Goal: Find specific page/section: Find specific page/section

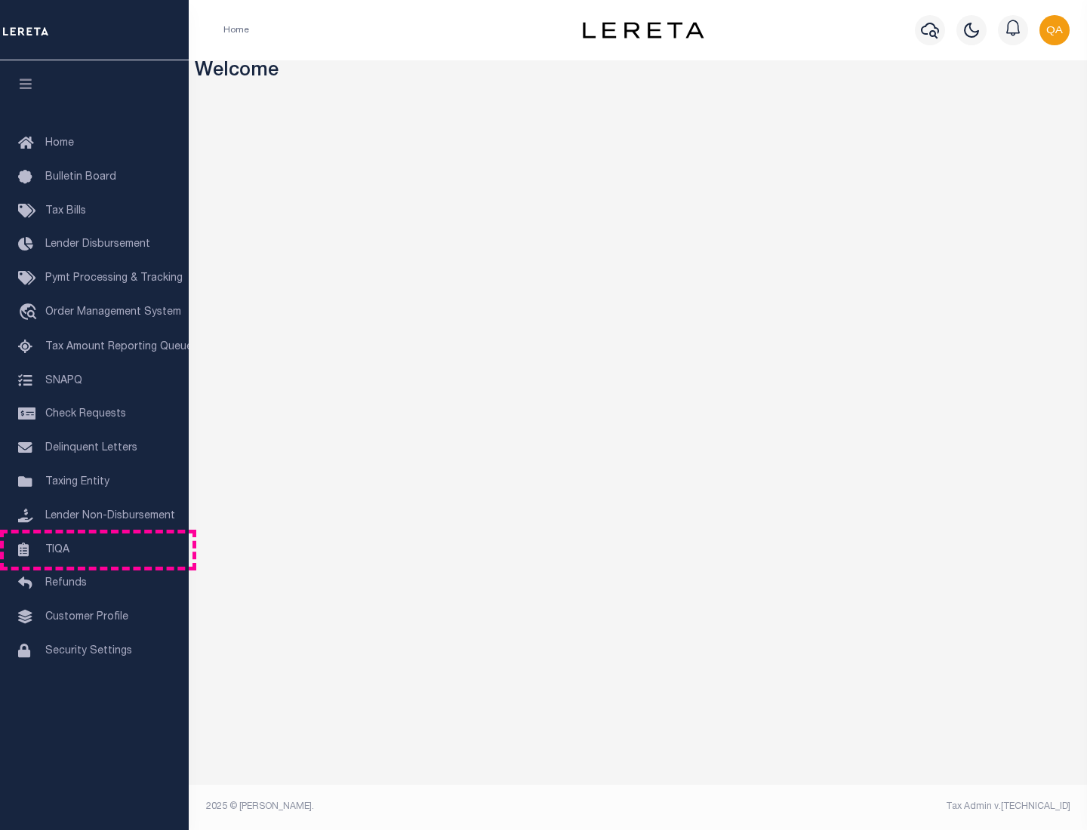
click at [94, 550] on link "TIQA" at bounding box center [94, 551] width 189 height 34
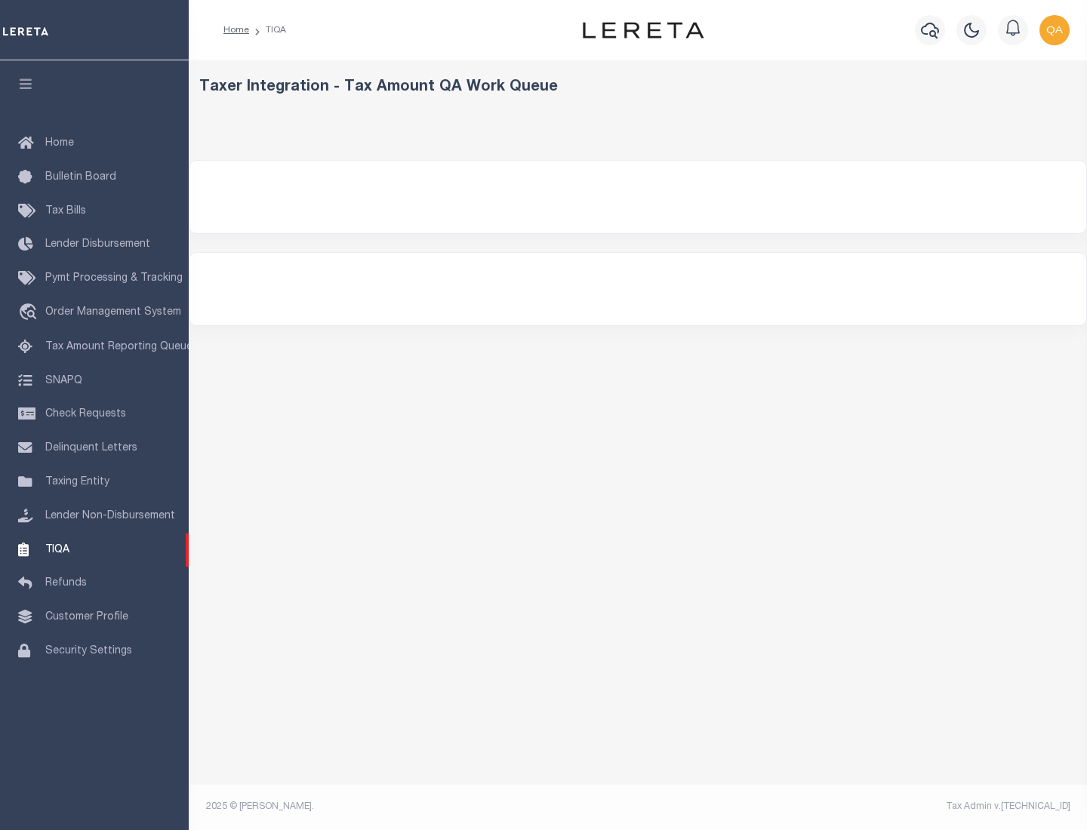
select select "200"
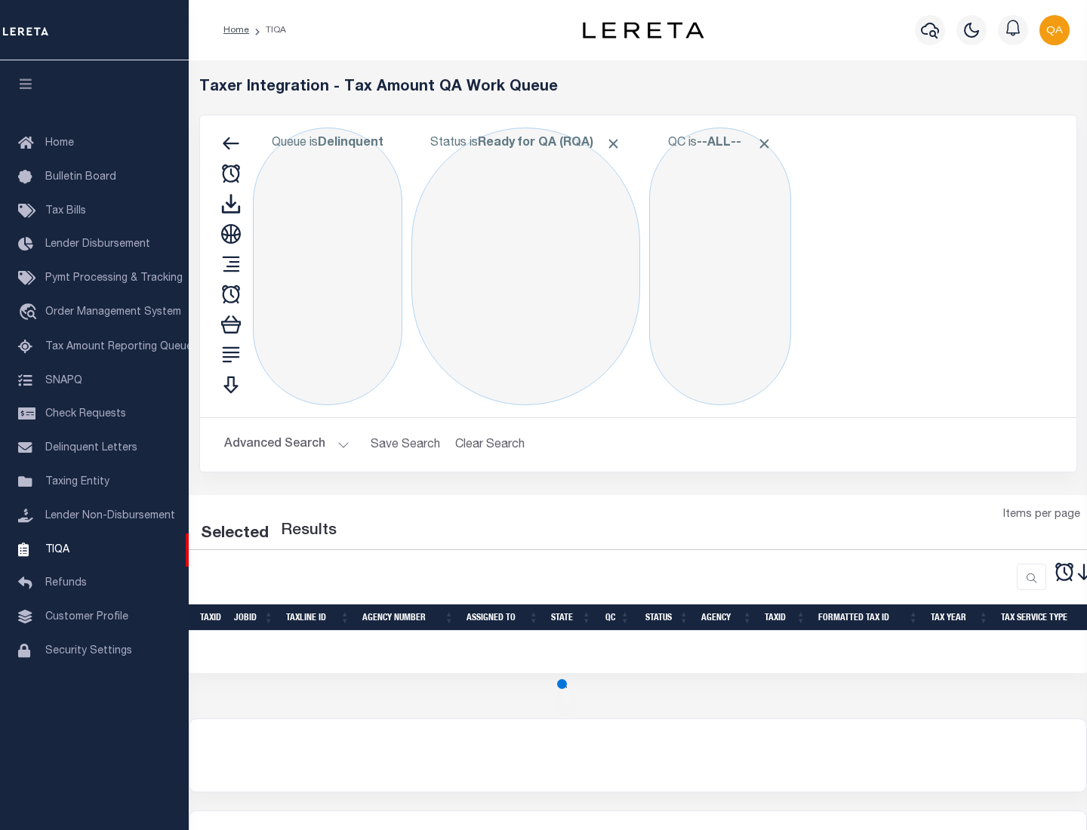
select select "200"
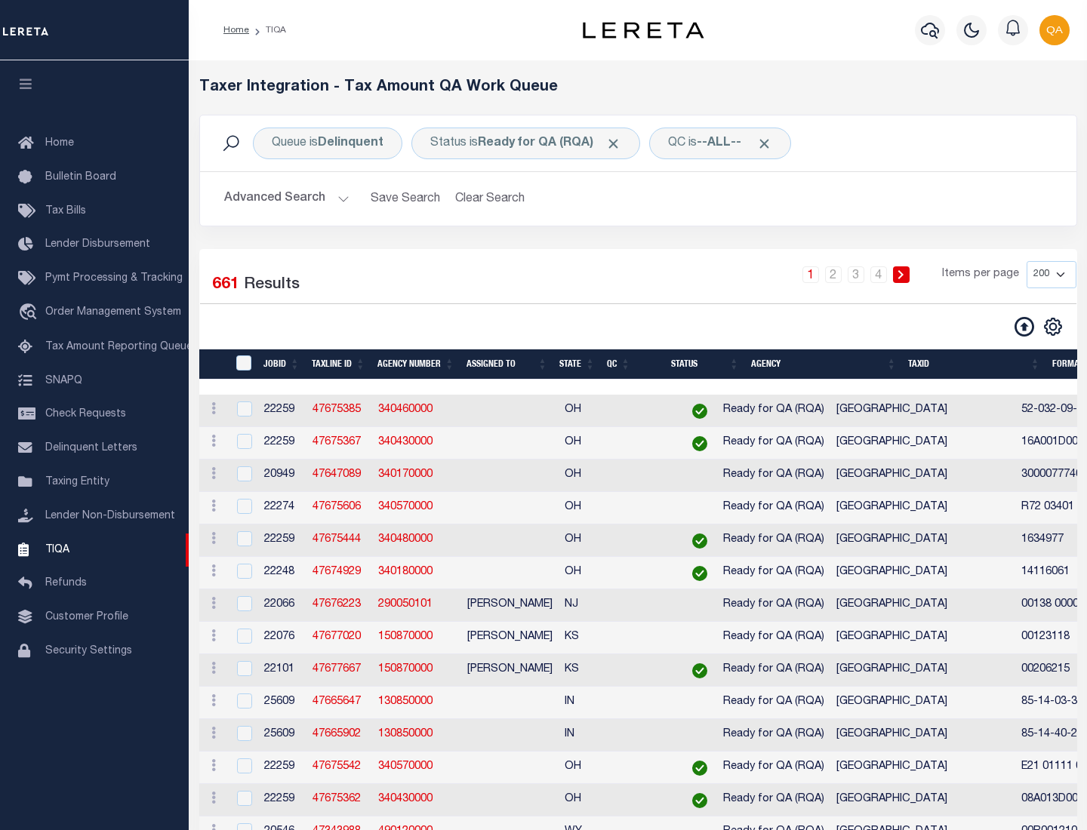
click at [618, 143] on span "Click to Remove" at bounding box center [613, 144] width 16 height 16
